Goal: Task Accomplishment & Management: Complete application form

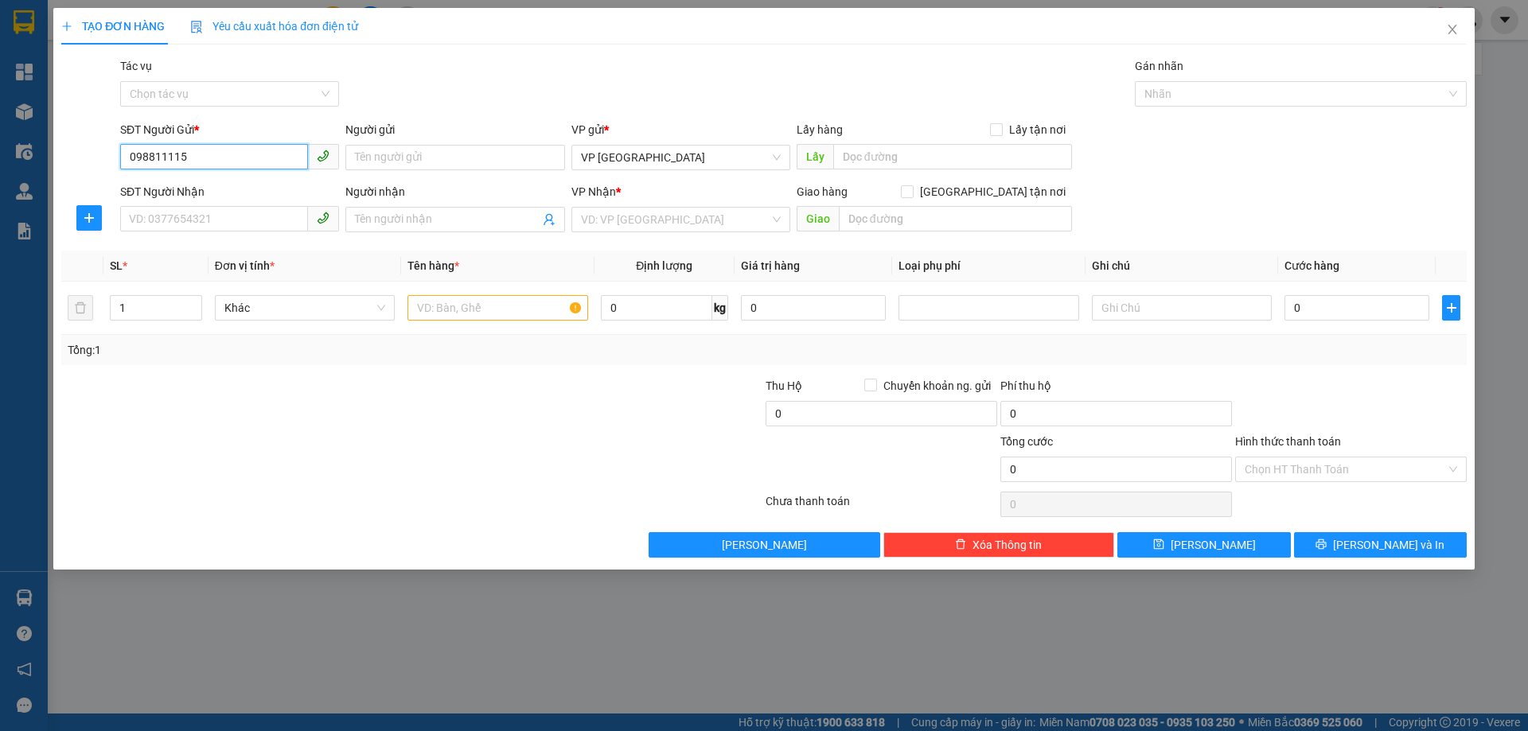
type input "0988111155"
click at [244, 191] on div "0988111155 - A" at bounding box center [230, 190] width 200 height 18
type input "A"
type input "0375662322"
type input "chị nhàn"
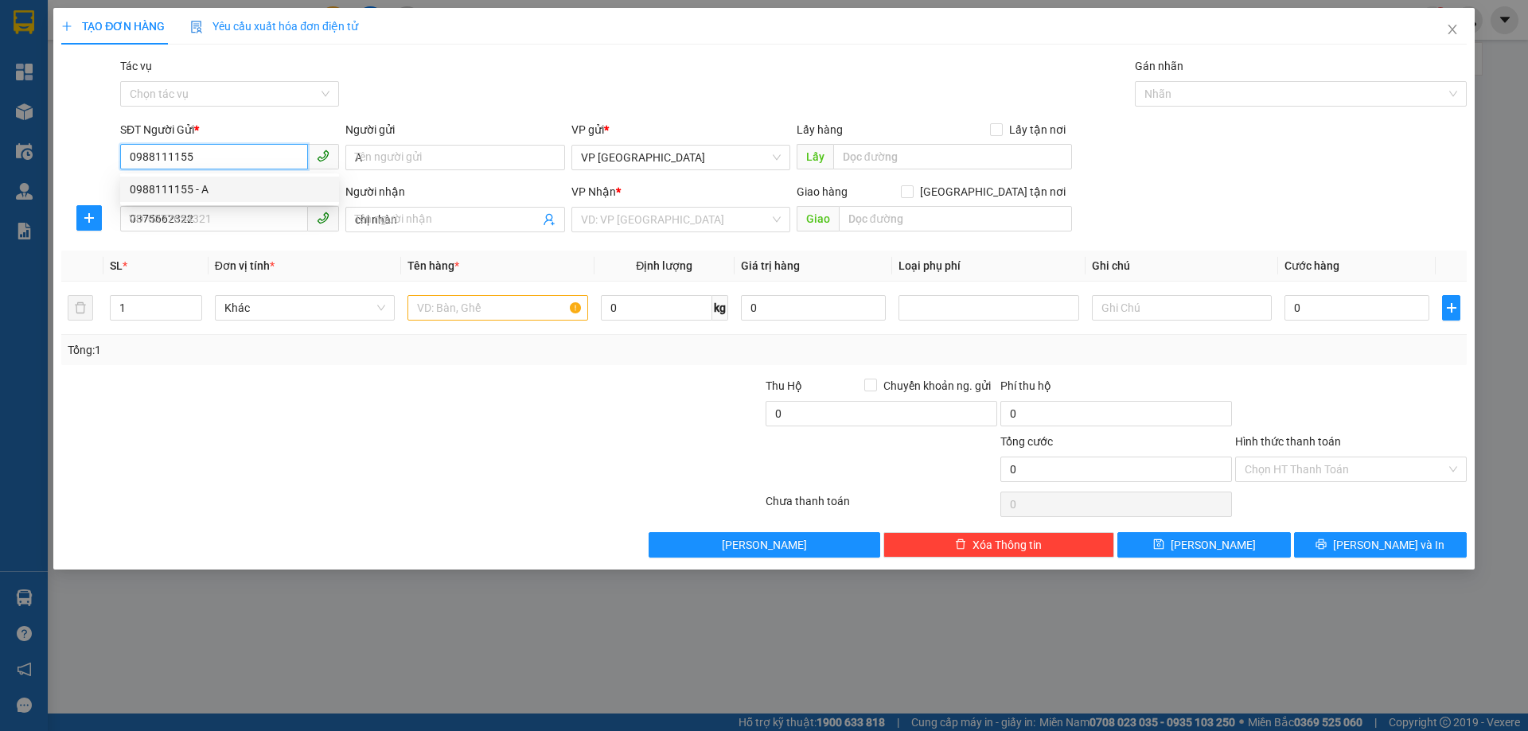
type input "20.000"
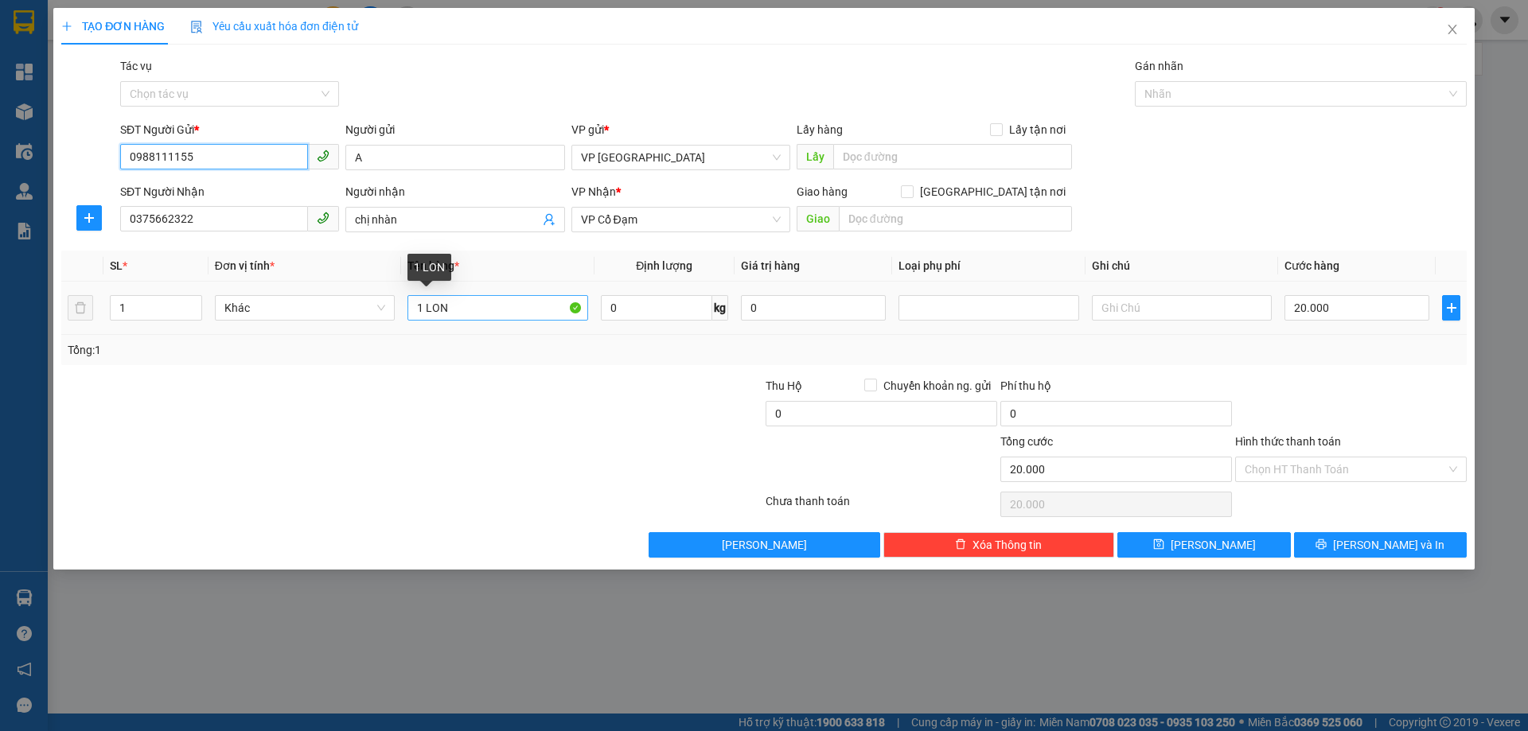
type input "0988111155"
drag, startPoint x: 458, startPoint y: 313, endPoint x: 372, endPoint y: 313, distance: 85.1
click at [372, 313] on tr "1 Khác 1 LON 0 kg 0 20.000" at bounding box center [763, 308] width 1405 height 53
type input "2 [PERSON_NAME]"
click at [192, 306] on icon "up" at bounding box center [193, 305] width 6 height 6
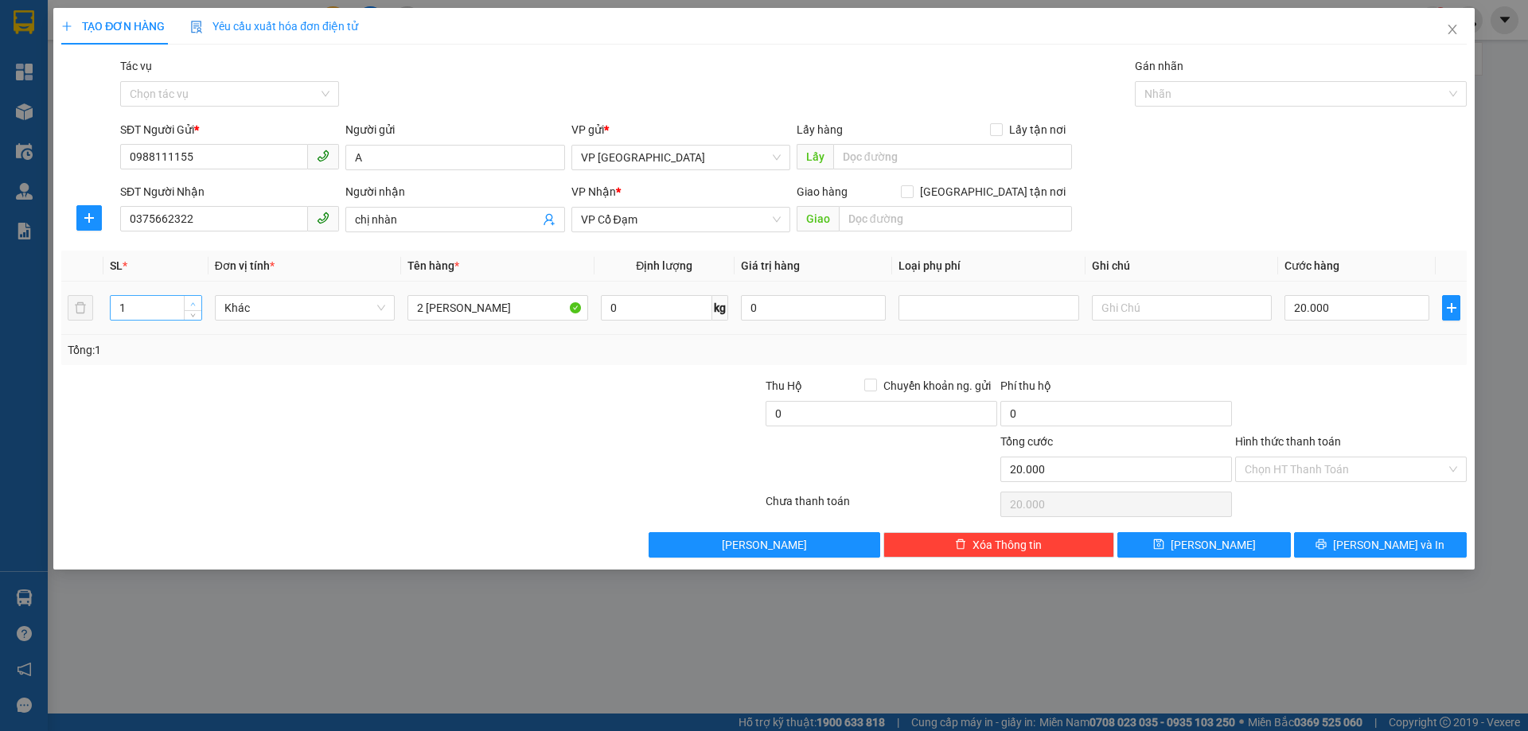
type input "2"
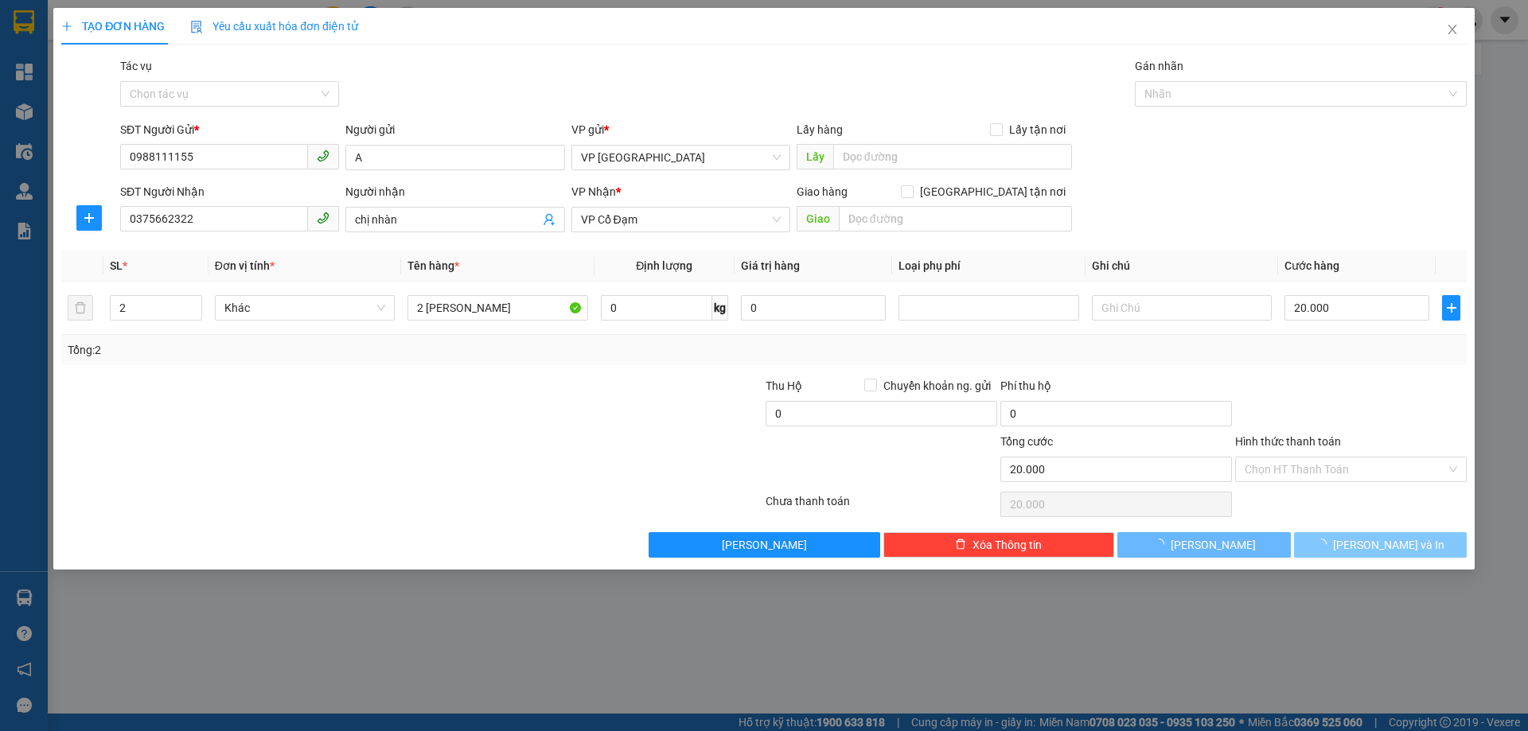
click at [1380, 538] on span "[PERSON_NAME] và In" at bounding box center [1388, 545] width 111 height 18
type input "0"
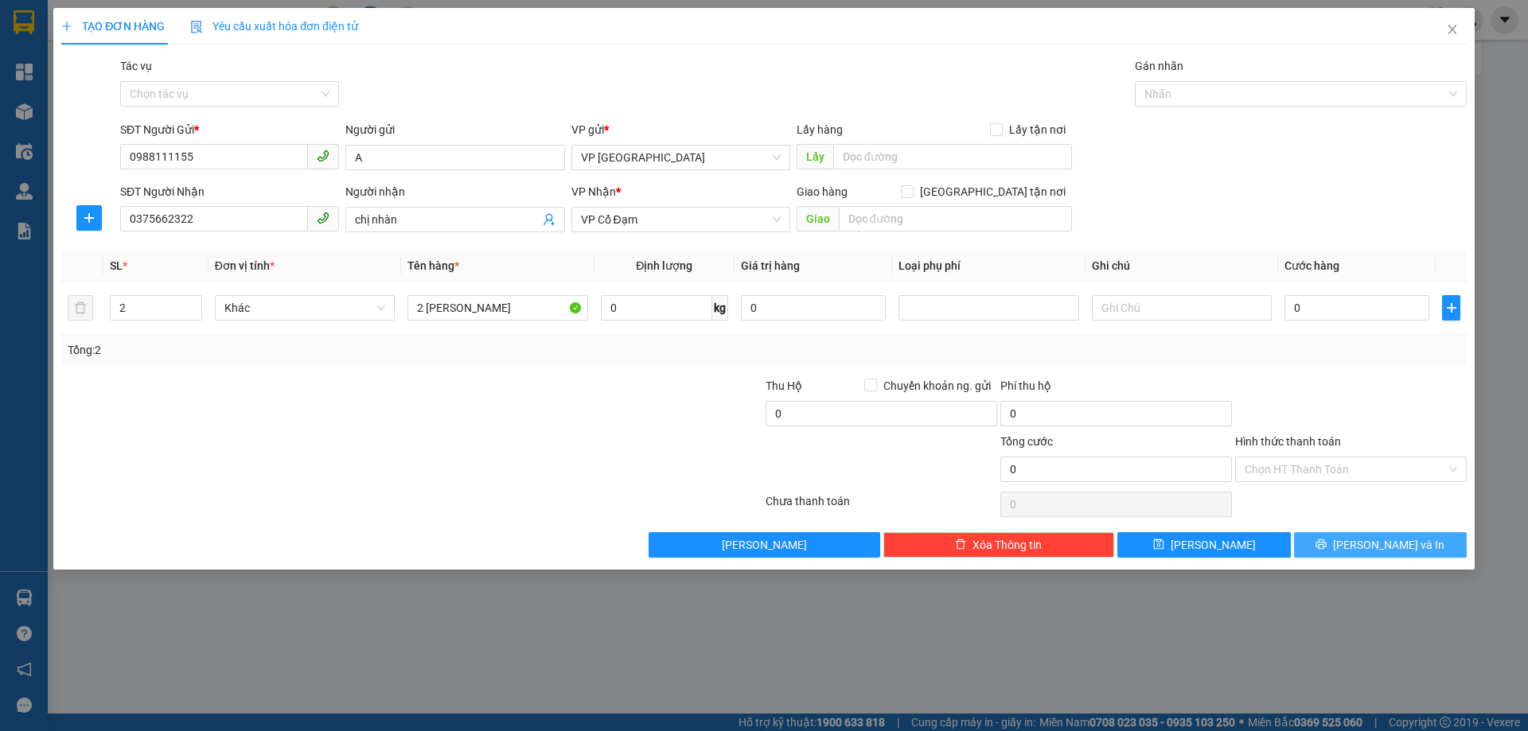
click at [1373, 539] on span "[PERSON_NAME] và In" at bounding box center [1388, 545] width 111 height 18
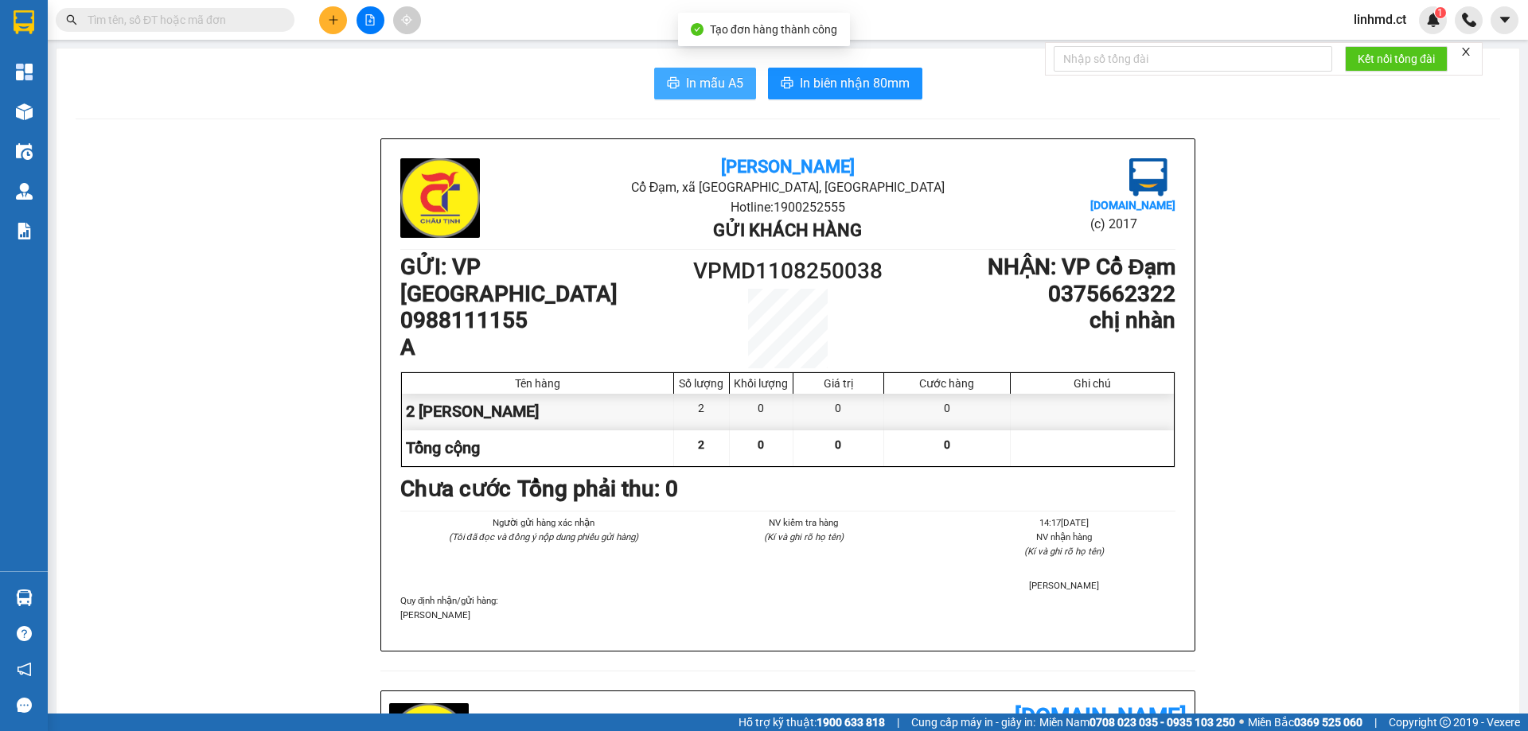
click at [737, 78] on span "In mẫu A5" at bounding box center [714, 83] width 57 height 20
click at [672, 81] on icon "printer" at bounding box center [673, 82] width 13 height 13
click at [242, 14] on input "text" at bounding box center [182, 20] width 188 height 18
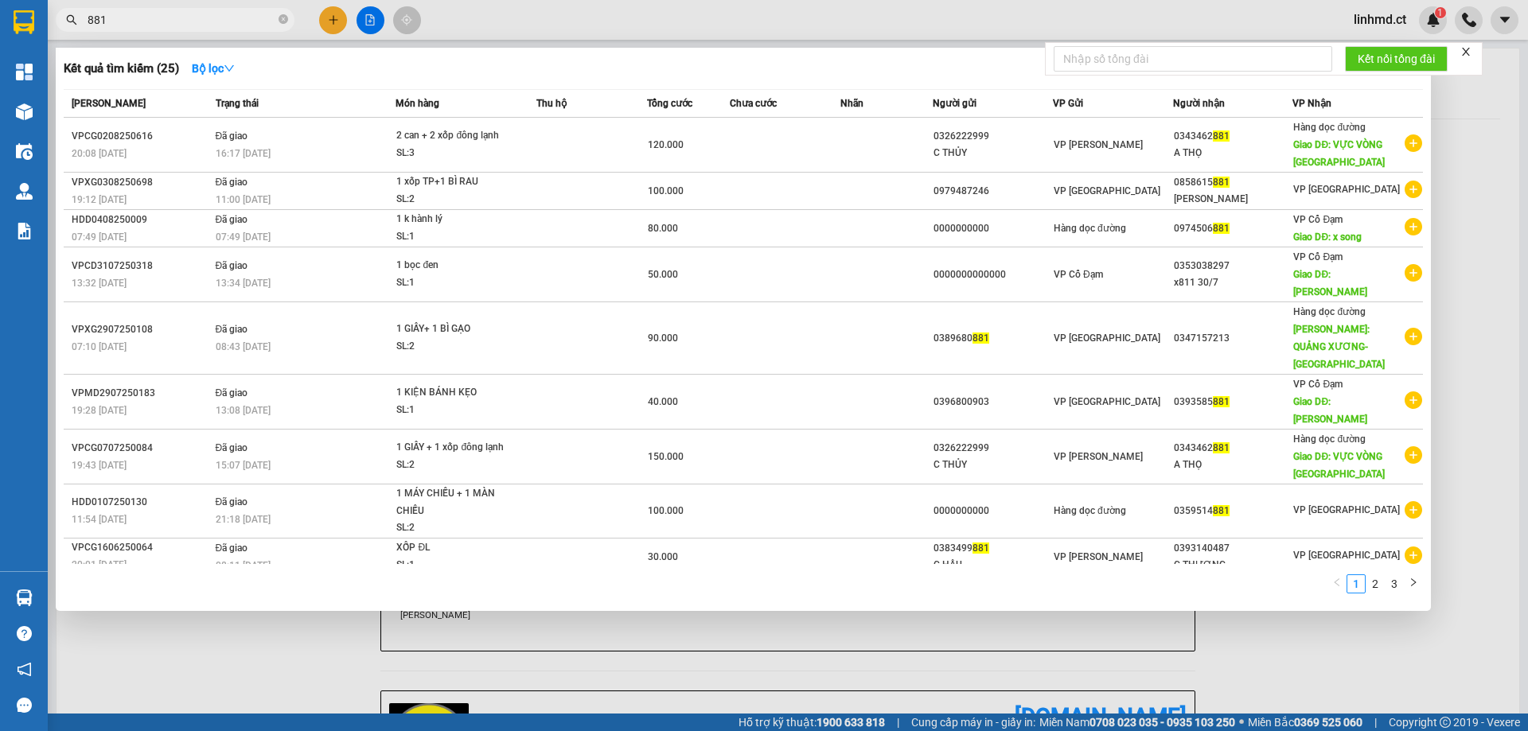
type input "881"
click at [335, 11] on div at bounding box center [764, 365] width 1528 height 731
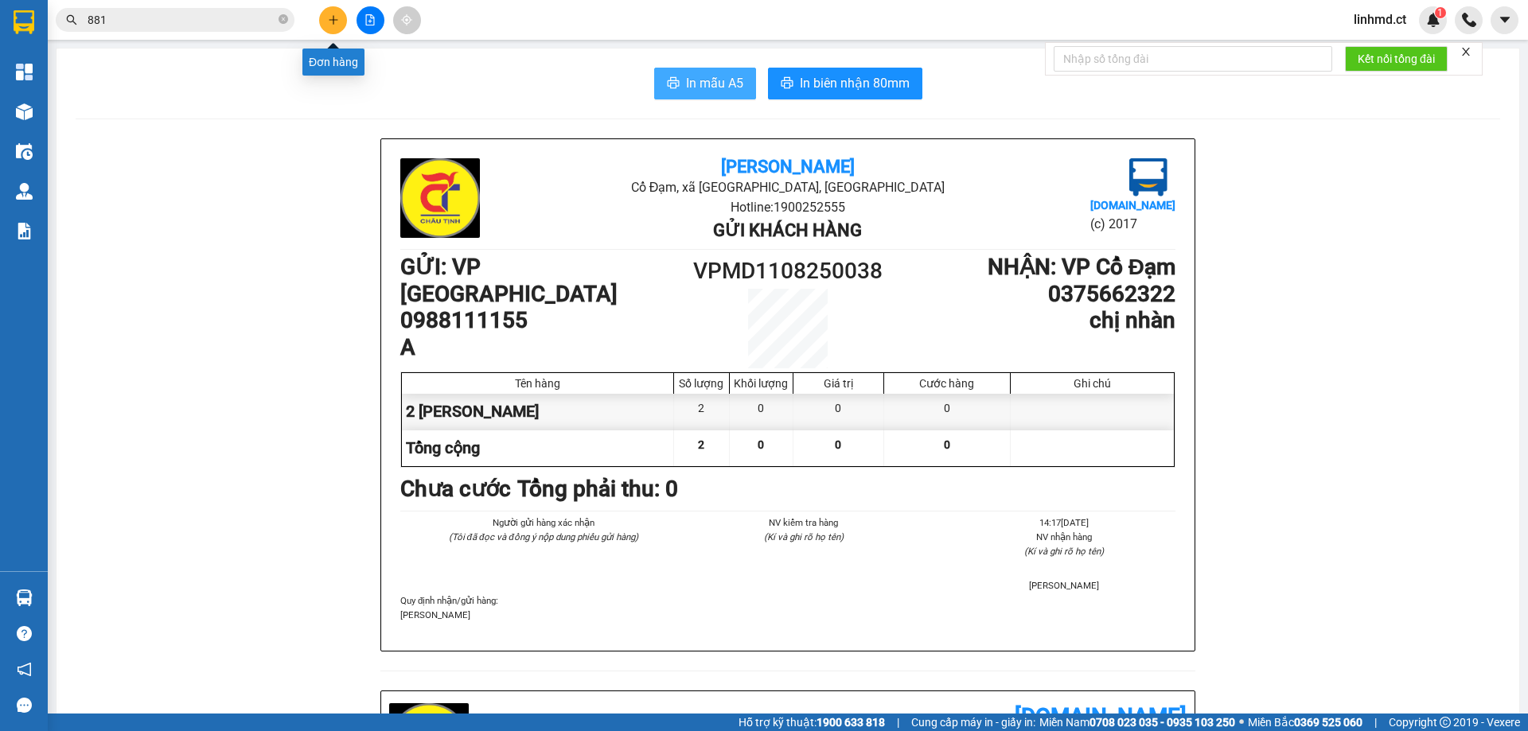
click at [335, 12] on button at bounding box center [333, 20] width 28 height 28
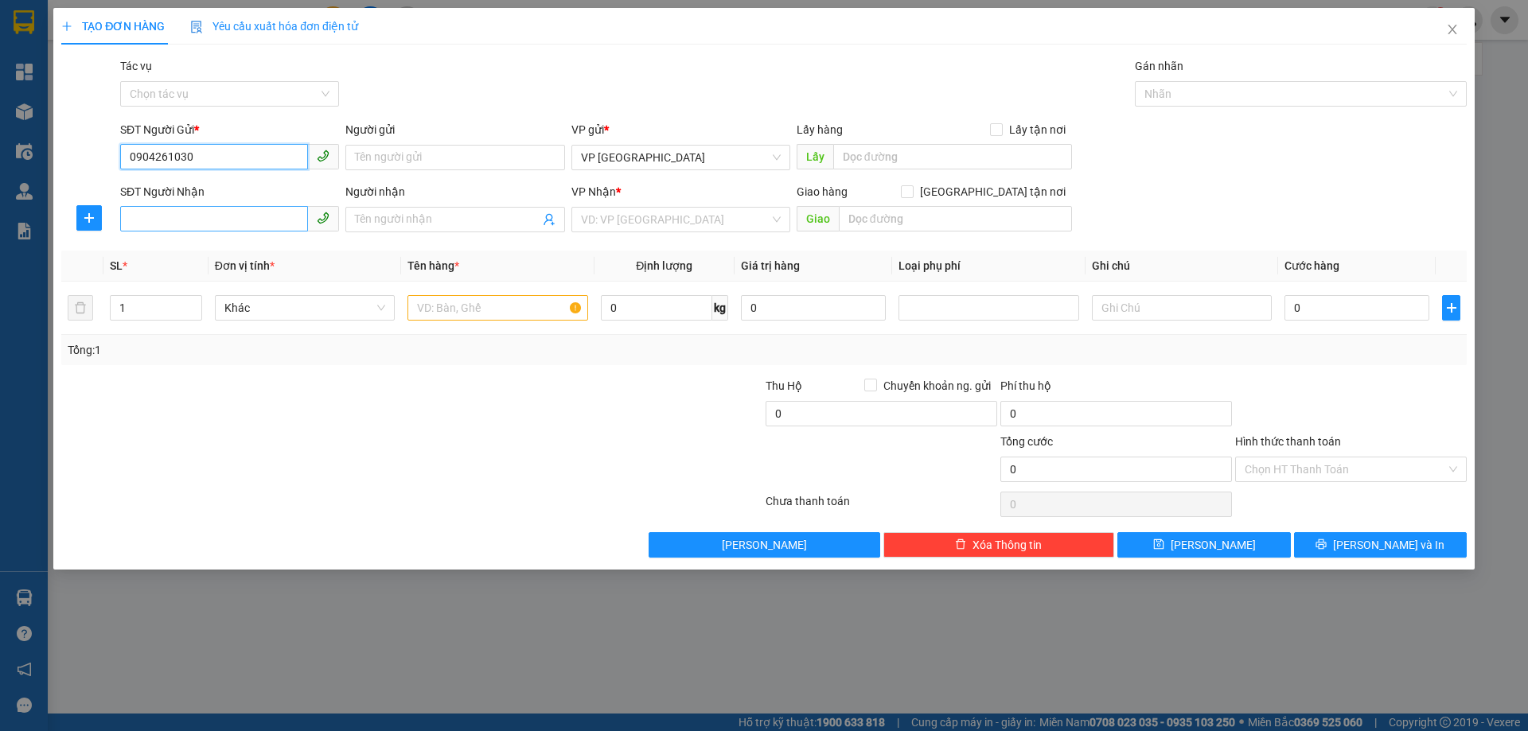
type input "0904261030"
click at [196, 225] on input "SĐT Người Nhận" at bounding box center [214, 218] width 188 height 25
type input "0339392886"
click at [158, 253] on div "0339392886" at bounding box center [230, 252] width 200 height 18
type input "[PERSON_NAME]"
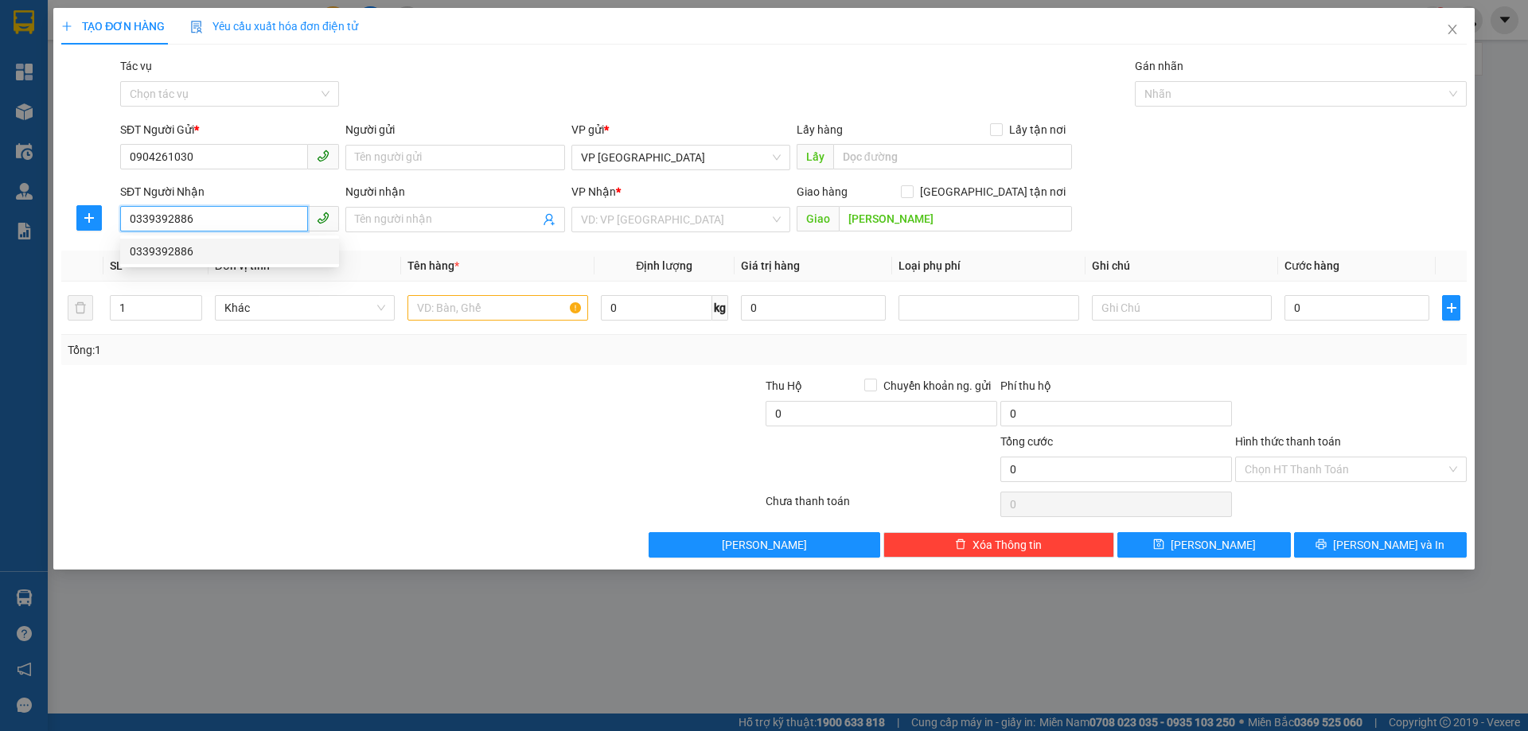
type input "100.000"
type input "0339392886"
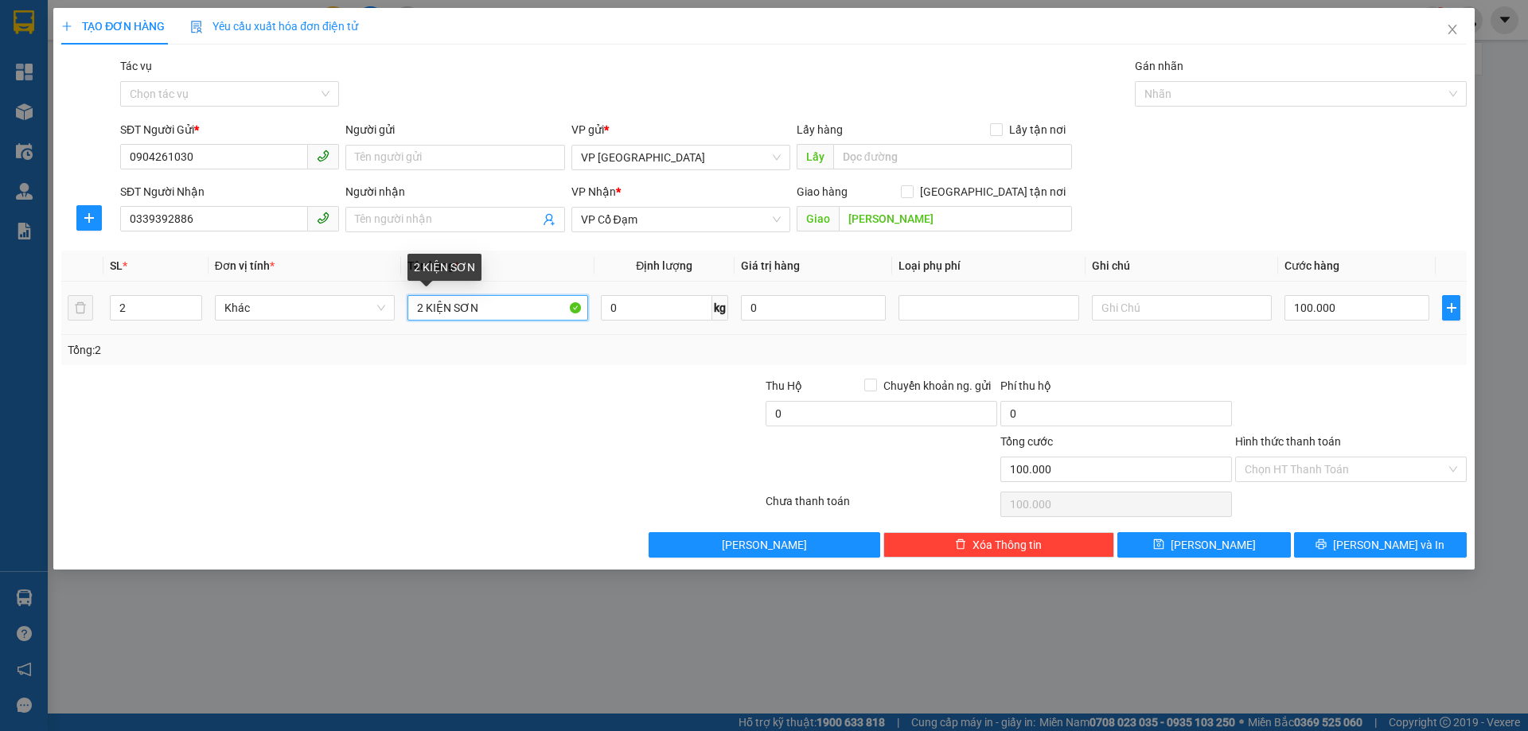
click at [419, 304] on input "2 KIỆN SƠN" at bounding box center [497, 307] width 180 height 25
drag, startPoint x: 423, startPoint y: 303, endPoint x: 403, endPoint y: 299, distance: 19.5
click at [403, 299] on td "2 KIỆN SƠN" at bounding box center [497, 308] width 193 height 53
type input "6 KIỆN SƠN"
click at [197, 302] on span "up" at bounding box center [194, 304] width 10 height 10
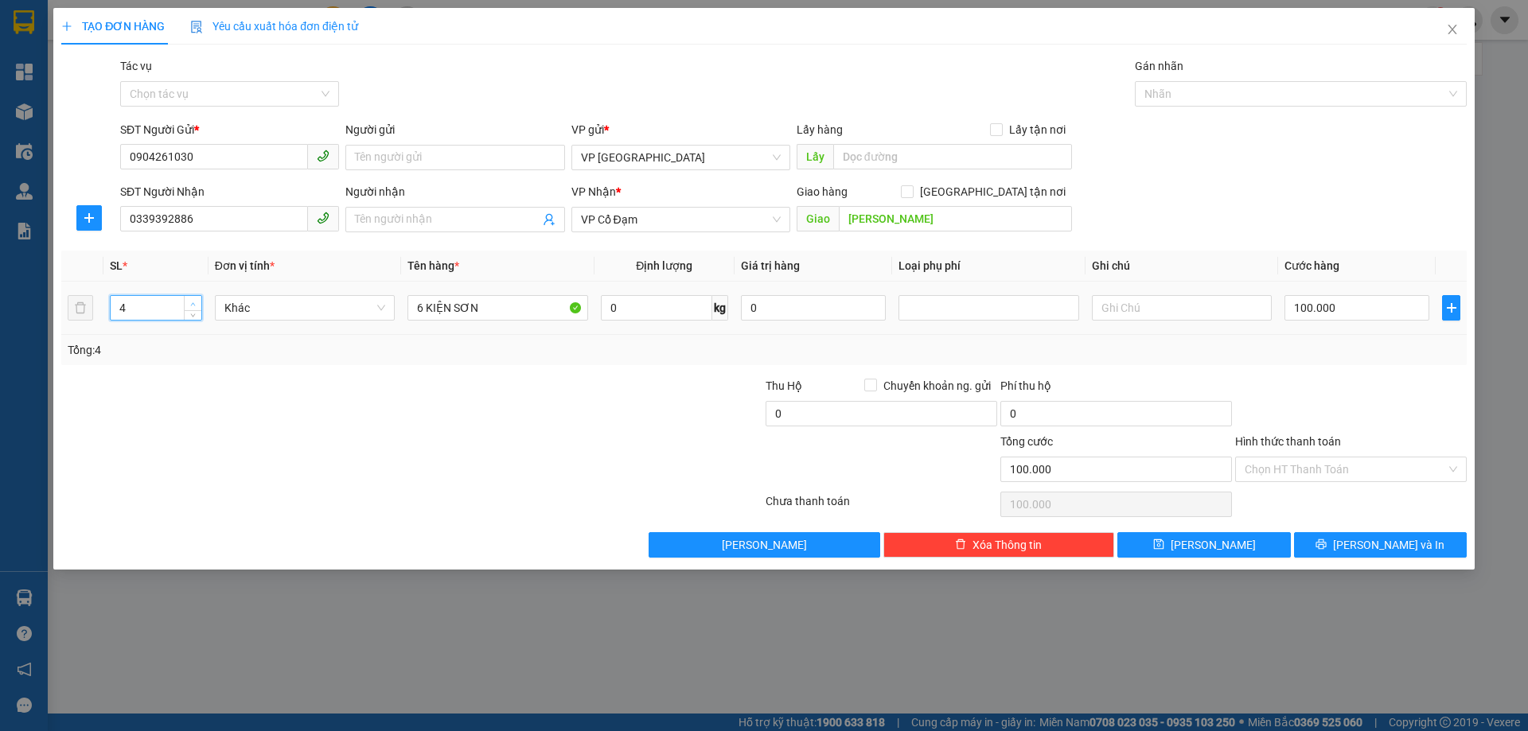
click at [197, 302] on span "up" at bounding box center [194, 304] width 10 height 10
type input "6"
click at [197, 302] on span "up" at bounding box center [194, 304] width 10 height 10
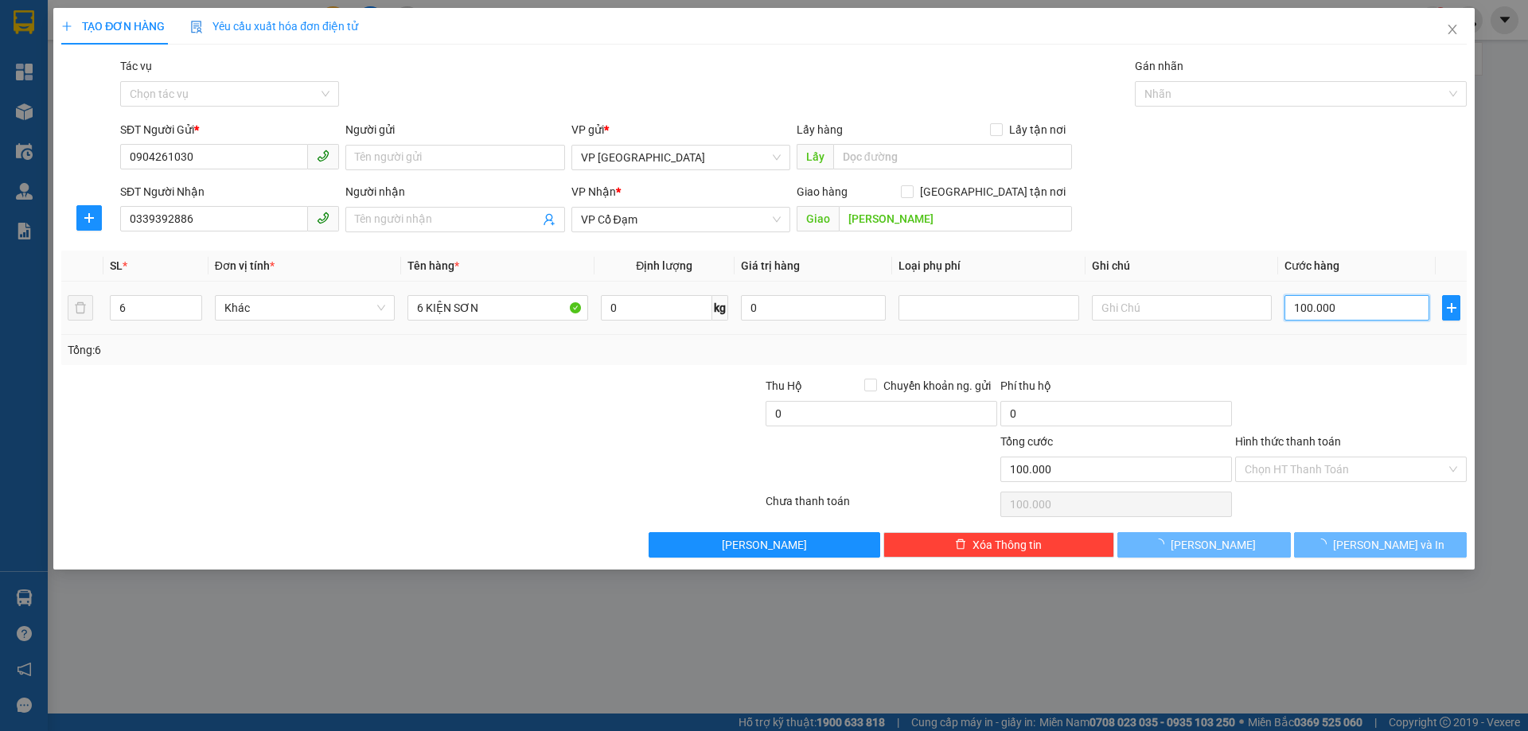
click at [1332, 314] on input "100.000" at bounding box center [1356, 307] width 145 height 25
type input "0"
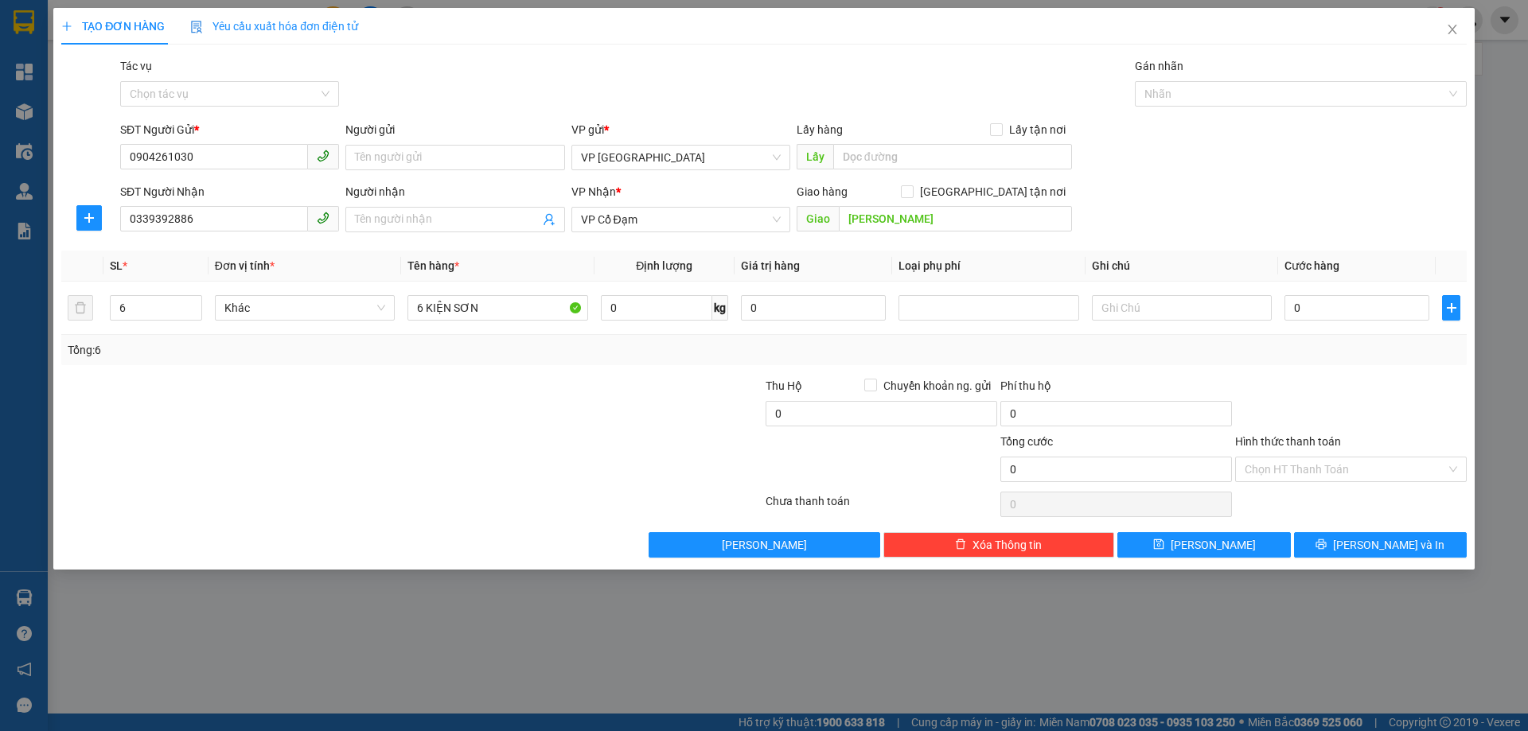
click at [1254, 355] on div "Tổng: 6" at bounding box center [764, 350] width 1393 height 18
click at [1344, 549] on button "[PERSON_NAME] và In" at bounding box center [1380, 544] width 173 height 25
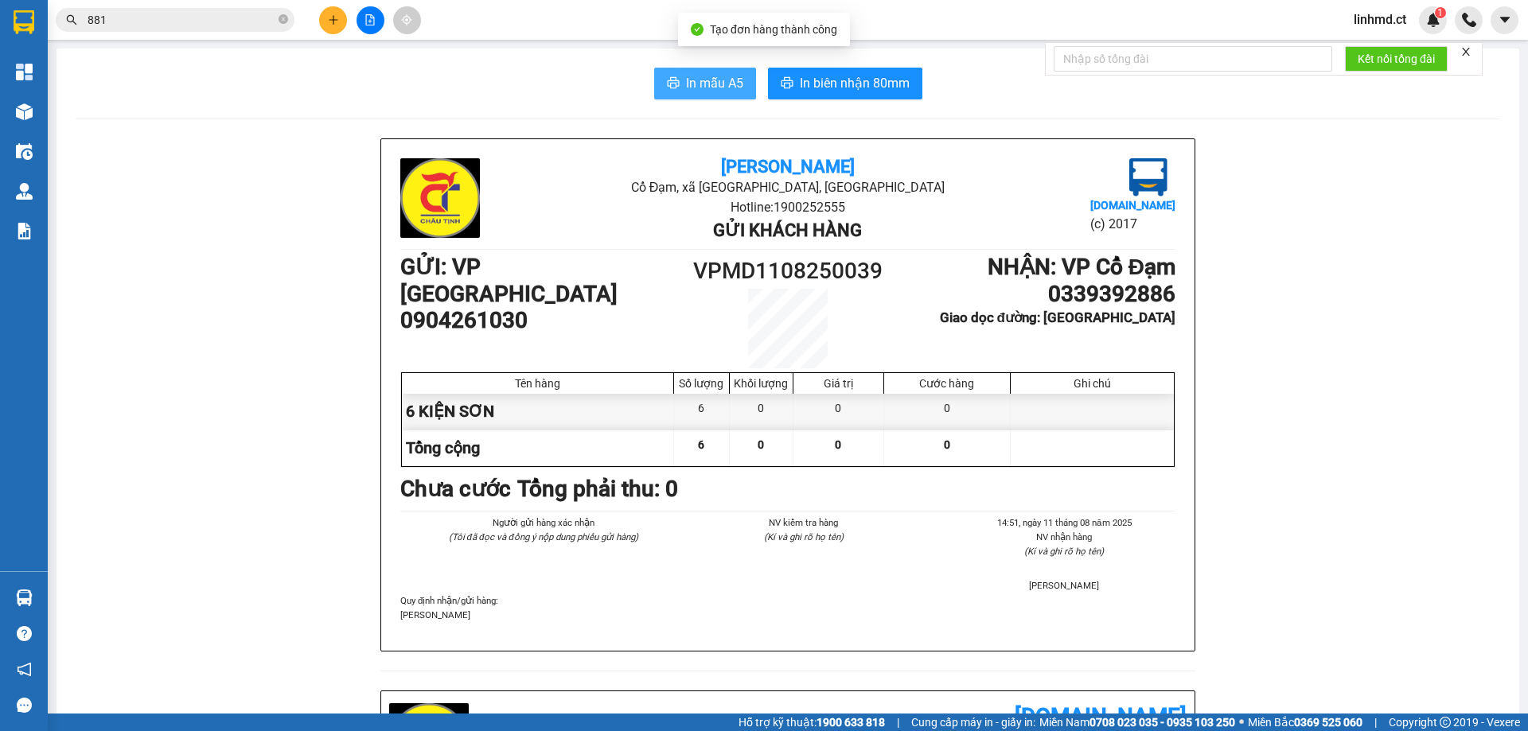
click at [694, 81] on span "In mẫu A5" at bounding box center [714, 83] width 57 height 20
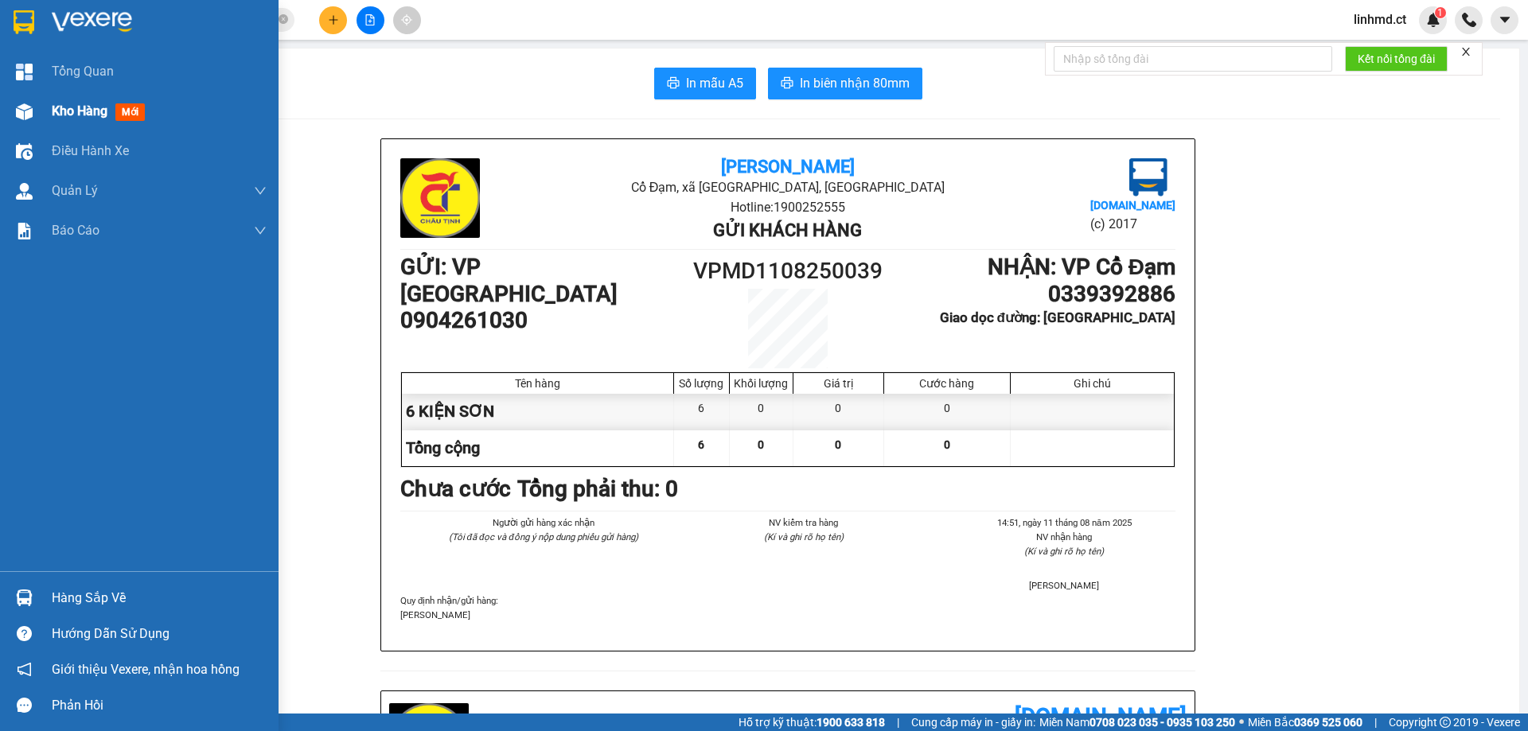
click at [24, 121] on div at bounding box center [24, 112] width 28 height 28
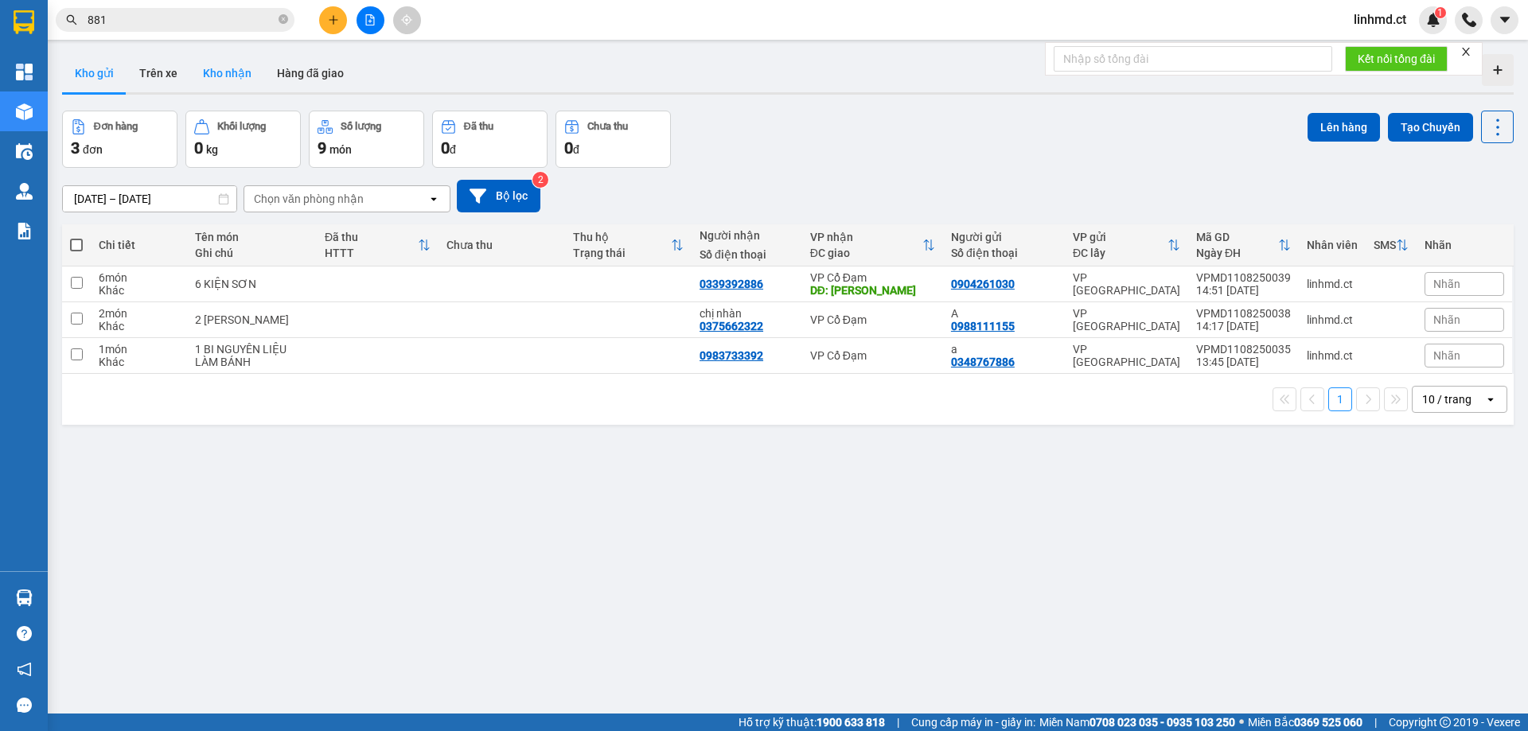
click at [242, 60] on button "Kho nhận" at bounding box center [227, 73] width 74 height 38
